Goal: Information Seeking & Learning: Learn about a topic

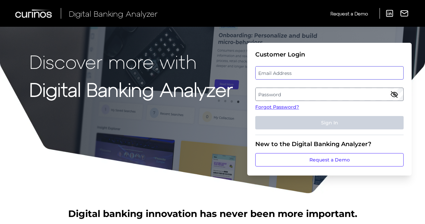
type input "[EMAIL_ADDRESS][PERSON_NAME][DOMAIN_NAME]"
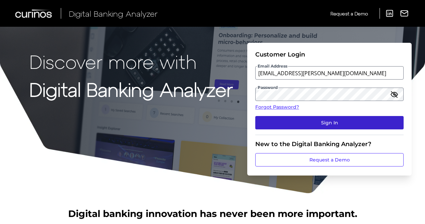
click at [329, 118] on button "Sign In" at bounding box center [329, 122] width 148 height 13
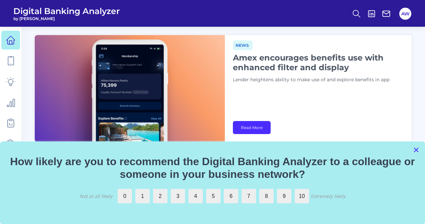
click at [417, 151] on button "×" at bounding box center [415, 149] width 6 height 11
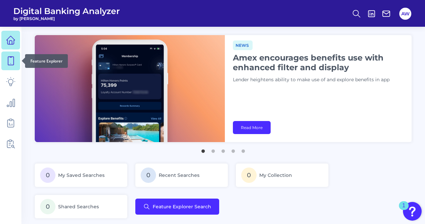
click at [10, 62] on icon at bounding box center [10, 60] width 9 height 9
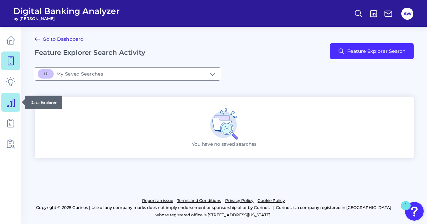
click at [14, 103] on icon at bounding box center [11, 103] width 8 height 8
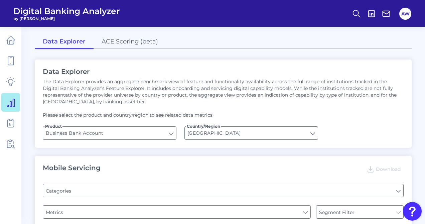
type input "Pre-login Features"
type input "Type of Institution"
type input "Channel"
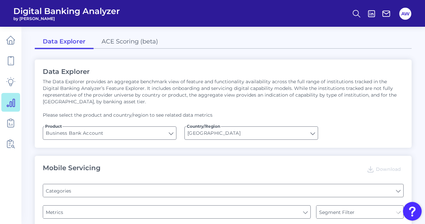
type input "Login"
type input "Upon opening the app are users immediately prompted to use Touch/Face ID to log…"
type input "Can you apply for the PRODUCT as a new to brand customer on ANY digital channel?"
type input "Does it offer third-party single sign on?"
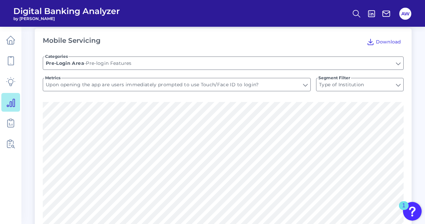
scroll to position [89, 0]
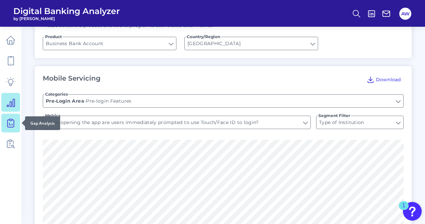
click at [11, 127] on link at bounding box center [10, 122] width 19 height 19
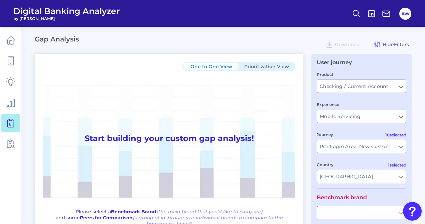
type input "All Countries"
type input "All Journeys"
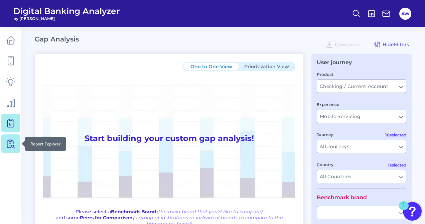
click at [6, 144] on icon at bounding box center [10, 143] width 9 height 9
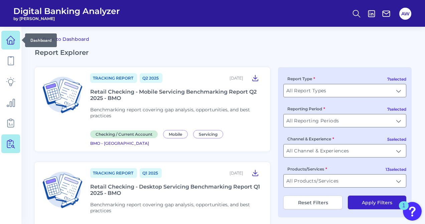
click at [11, 43] on icon at bounding box center [10, 39] width 9 height 9
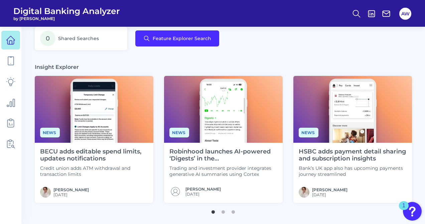
scroll to position [169, 0]
